Goal: Find contact information: Find contact information

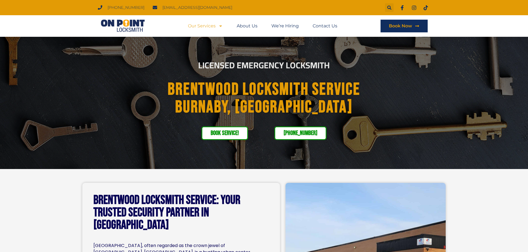
click at [218, 28] on span "Menu" at bounding box center [218, 26] width 7 height 10
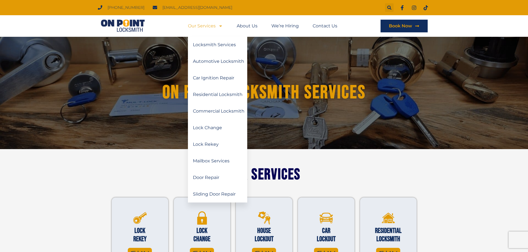
click at [223, 27] on li "Our Services Locksmith Services Automotive Locksmith Car Ignition Repair Reside…" at bounding box center [209, 26] width 42 height 13
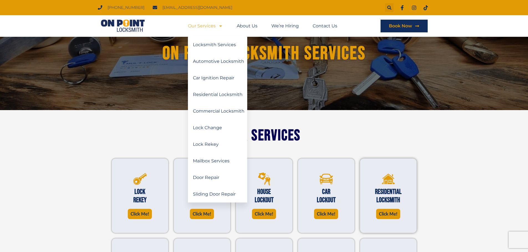
scroll to position [55, 0]
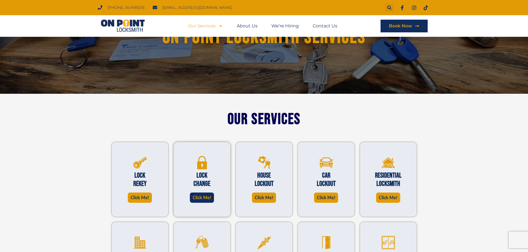
click at [204, 199] on span "Click Me!" at bounding box center [202, 197] width 19 height 7
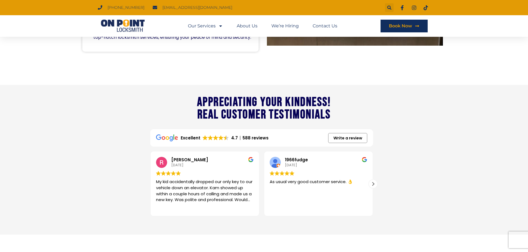
scroll to position [360, 0]
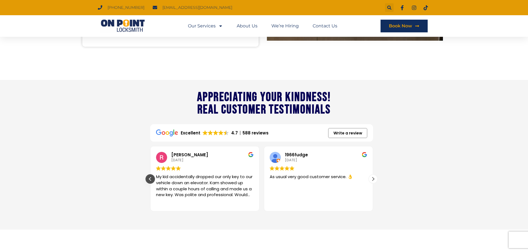
click at [150, 181] on div "Previous review" at bounding box center [150, 179] width 8 height 8
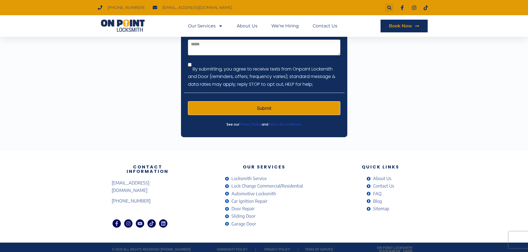
scroll to position [1611, 0]
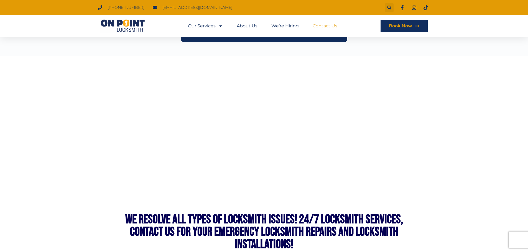
scroll to position [264, 0]
